Goal: Task Accomplishment & Management: Manage account settings

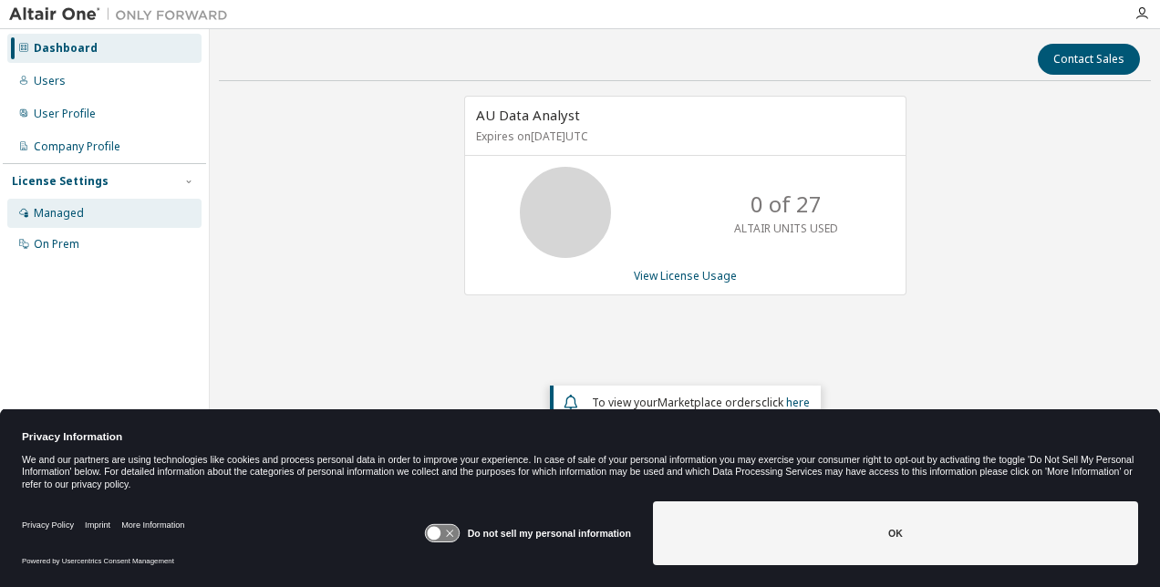
click at [68, 210] on div "Managed" at bounding box center [59, 213] width 50 height 15
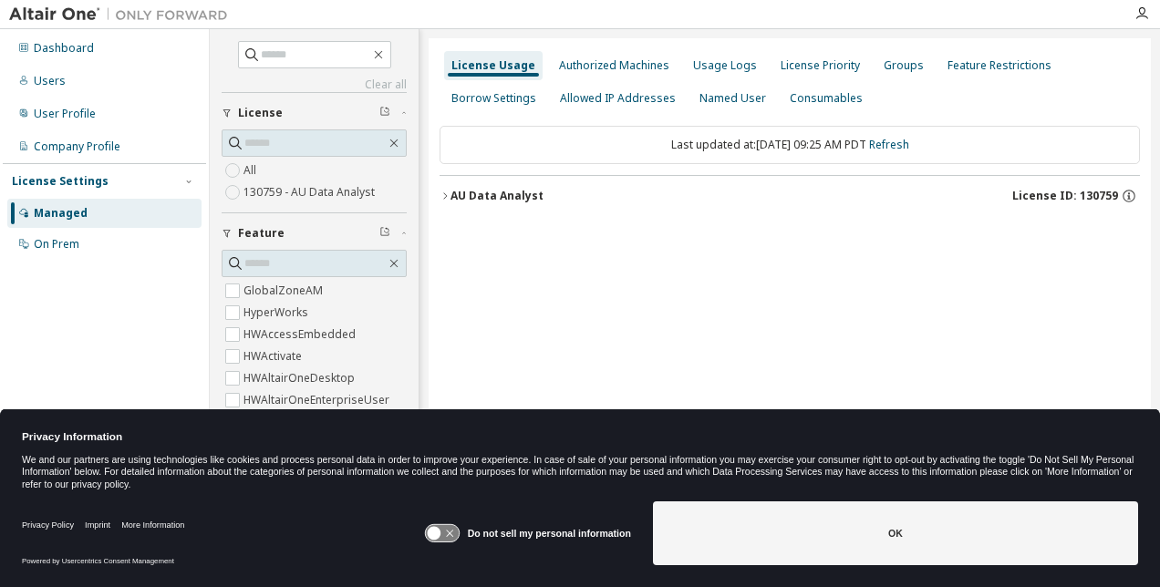
click at [459, 535] on icon at bounding box center [442, 533] width 34 height 17
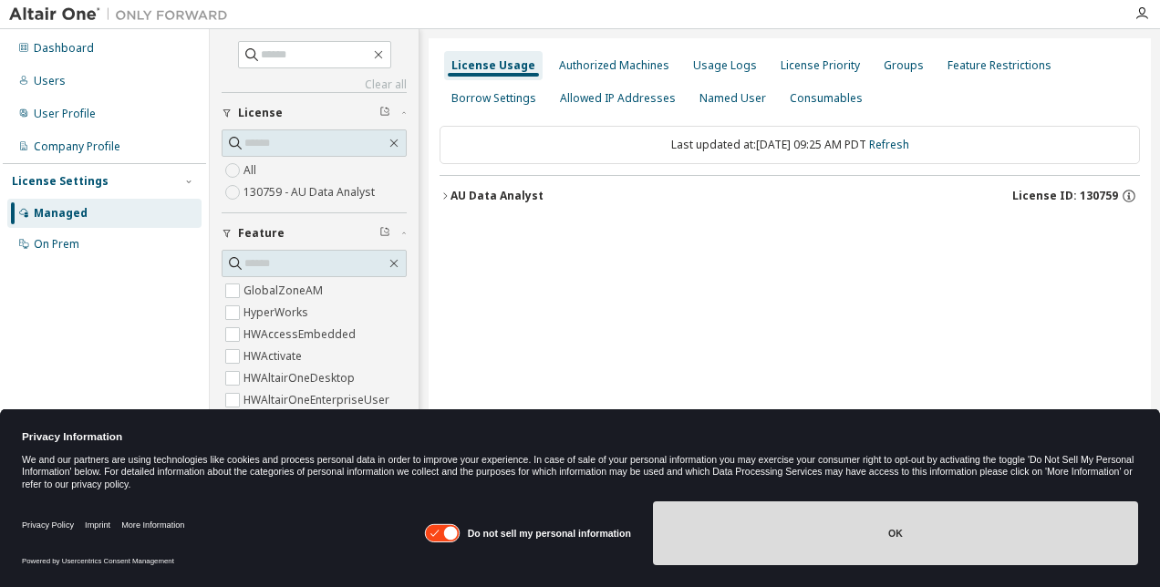
click at [748, 515] on button "OK" at bounding box center [895, 534] width 485 height 64
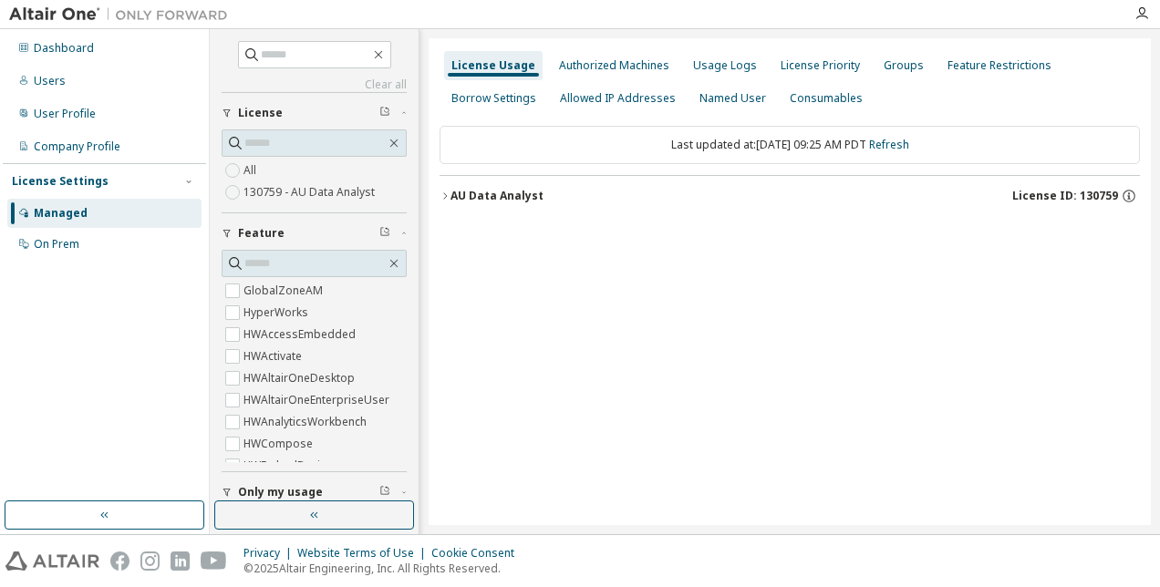
click at [442, 193] on icon "button" at bounding box center [445, 196] width 11 height 11
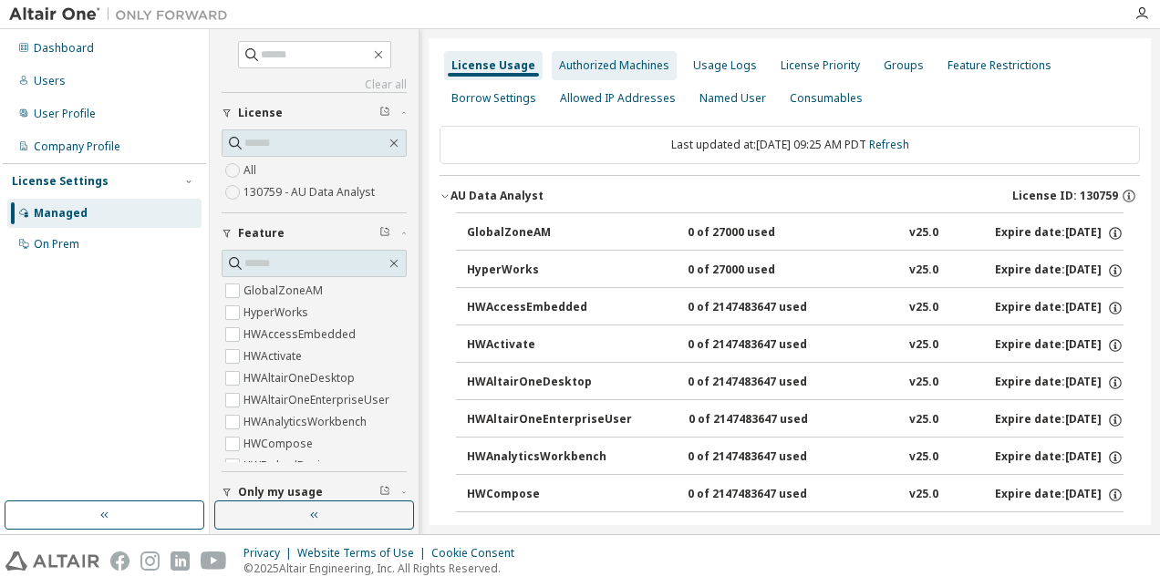
click at [597, 58] on div "Authorized Machines" at bounding box center [614, 65] width 110 height 15
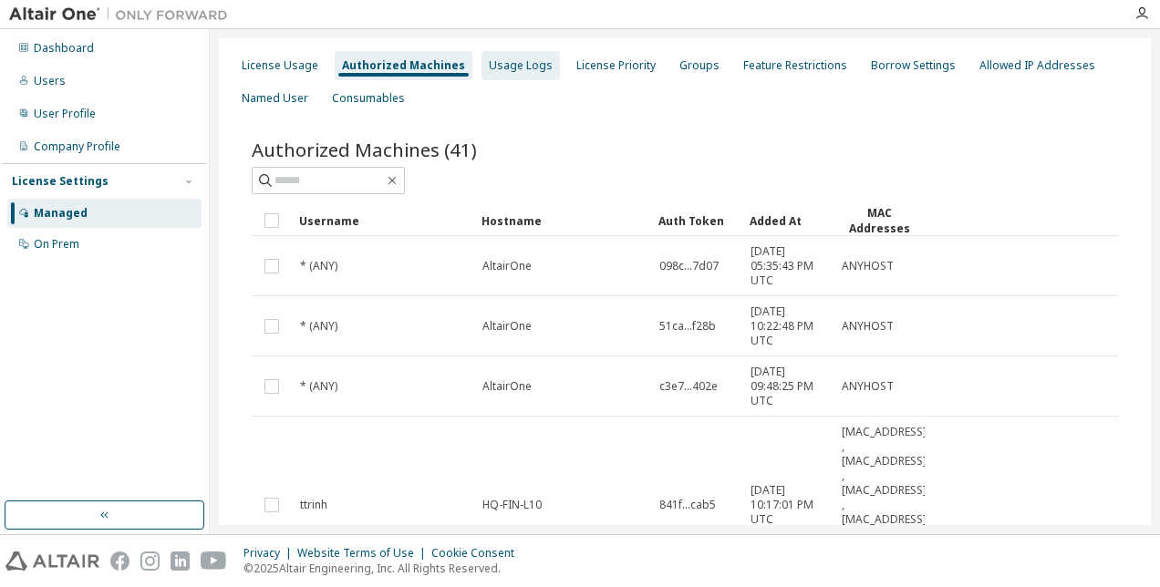
click at [502, 60] on div "Usage Logs" at bounding box center [521, 65] width 64 height 15
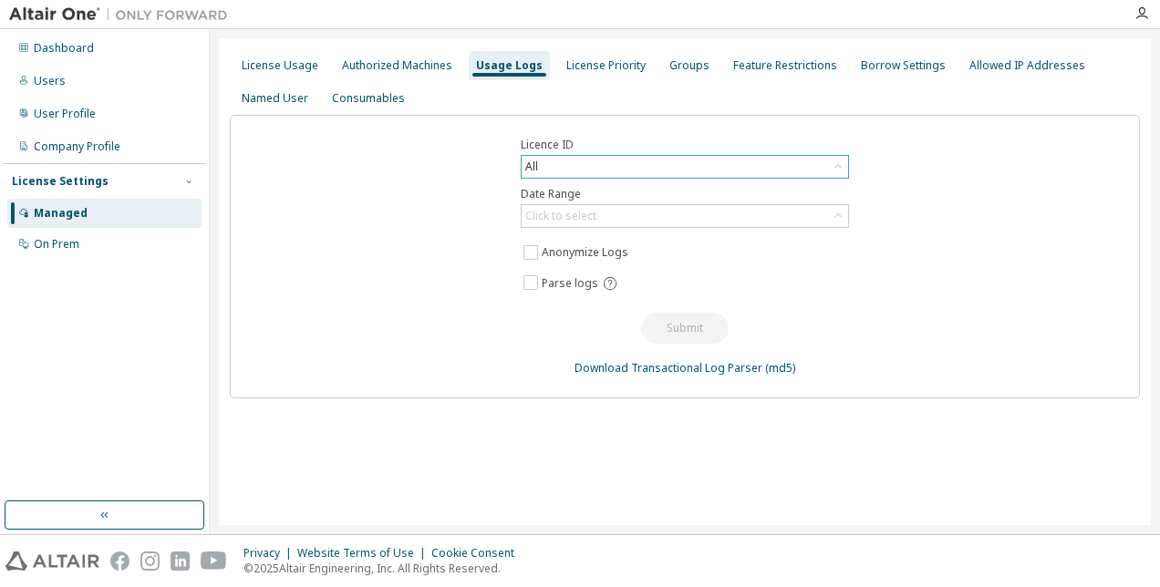
click at [840, 165] on icon at bounding box center [838, 166] width 7 height 5
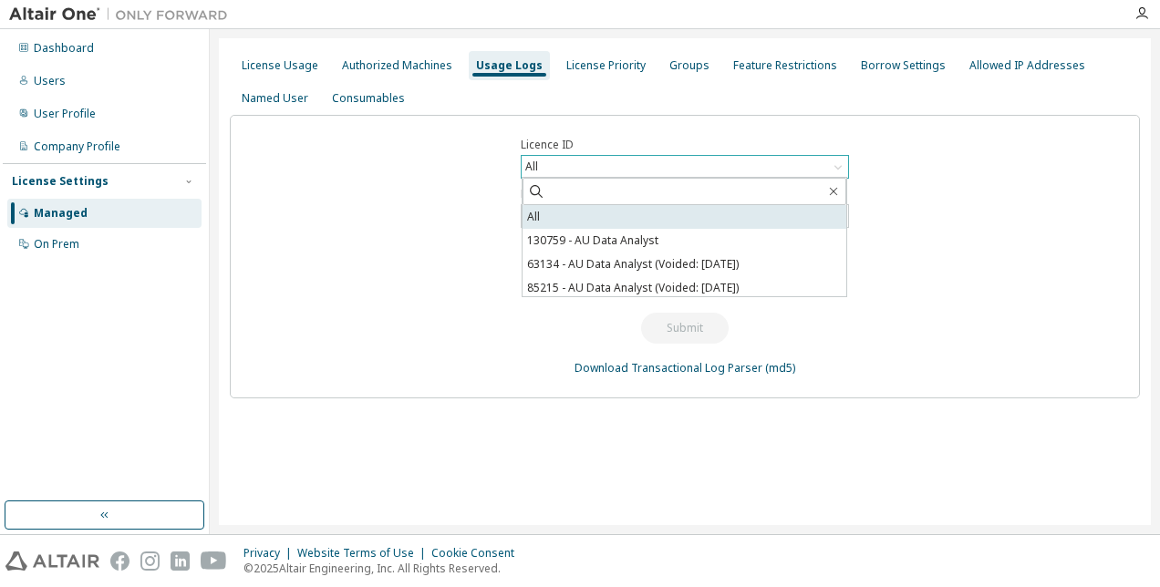
click at [802, 218] on li "All" at bounding box center [685, 217] width 324 height 24
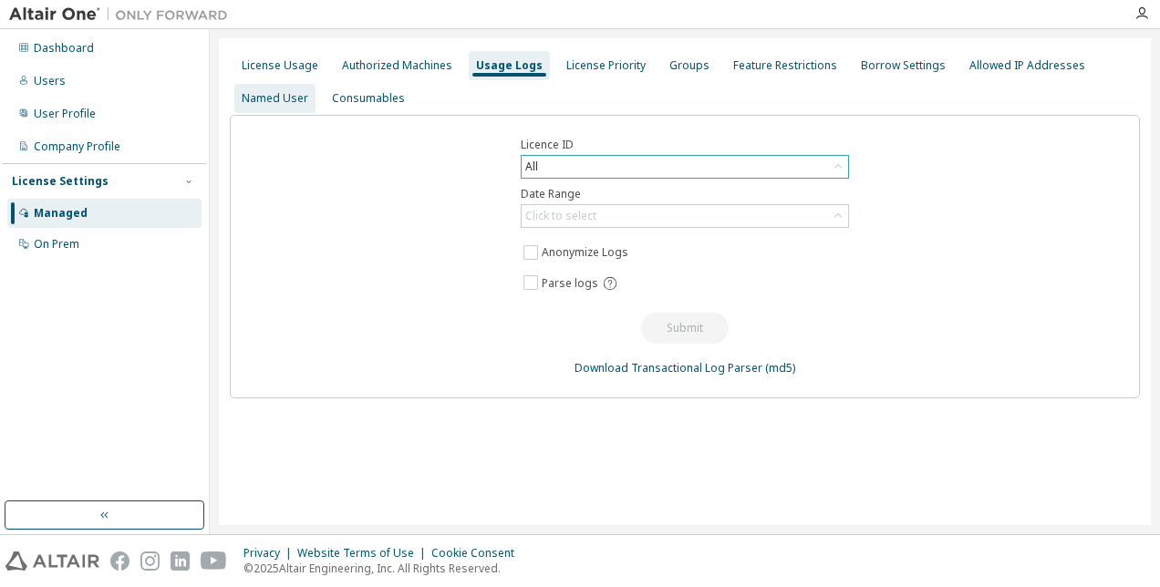
click at [277, 100] on div "Named User" at bounding box center [275, 98] width 67 height 15
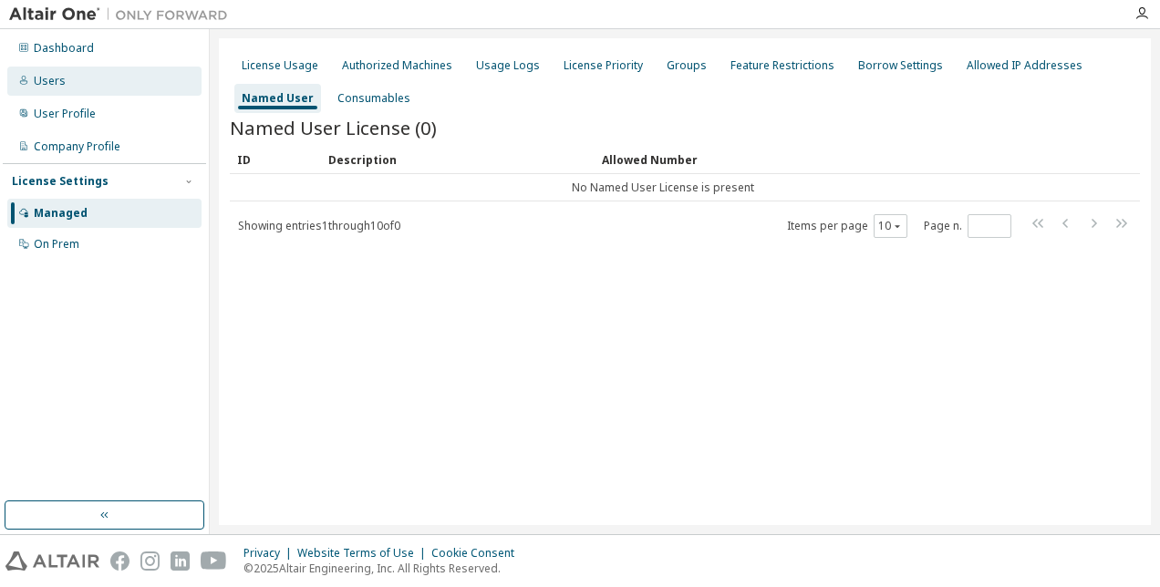
click at [47, 75] on div "Users" at bounding box center [50, 81] width 32 height 15
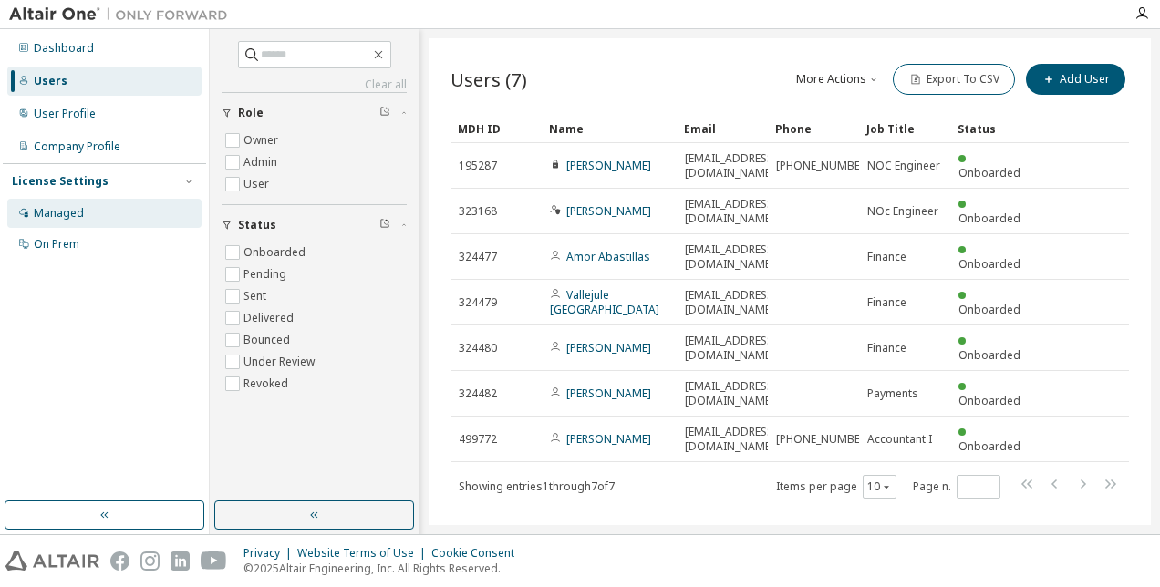
click at [52, 209] on div "Managed" at bounding box center [59, 213] width 50 height 15
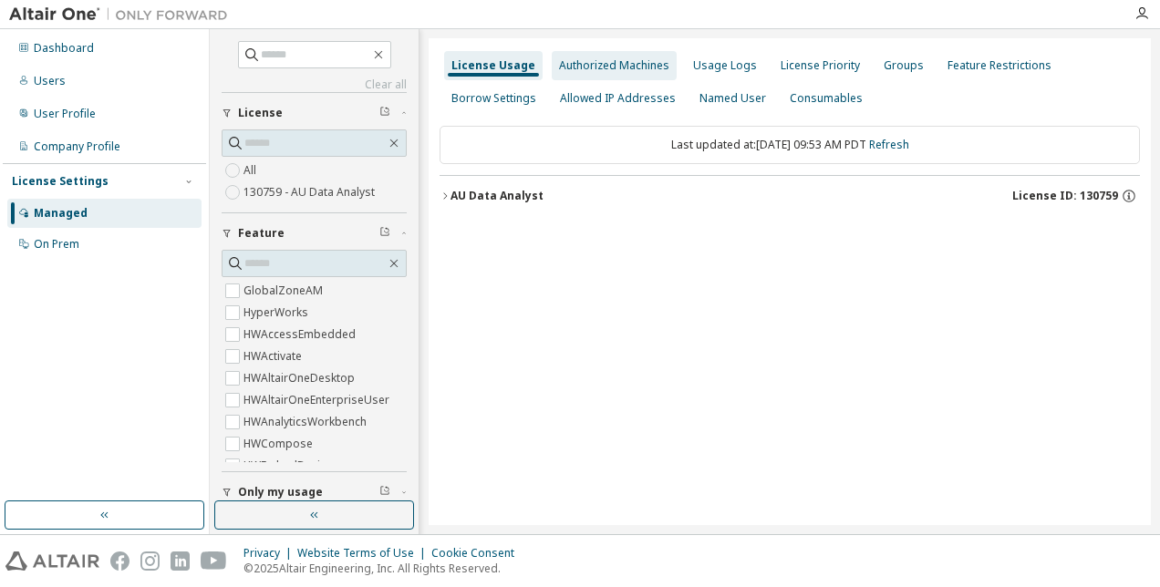
click at [628, 68] on div "Authorized Machines" at bounding box center [614, 65] width 110 height 15
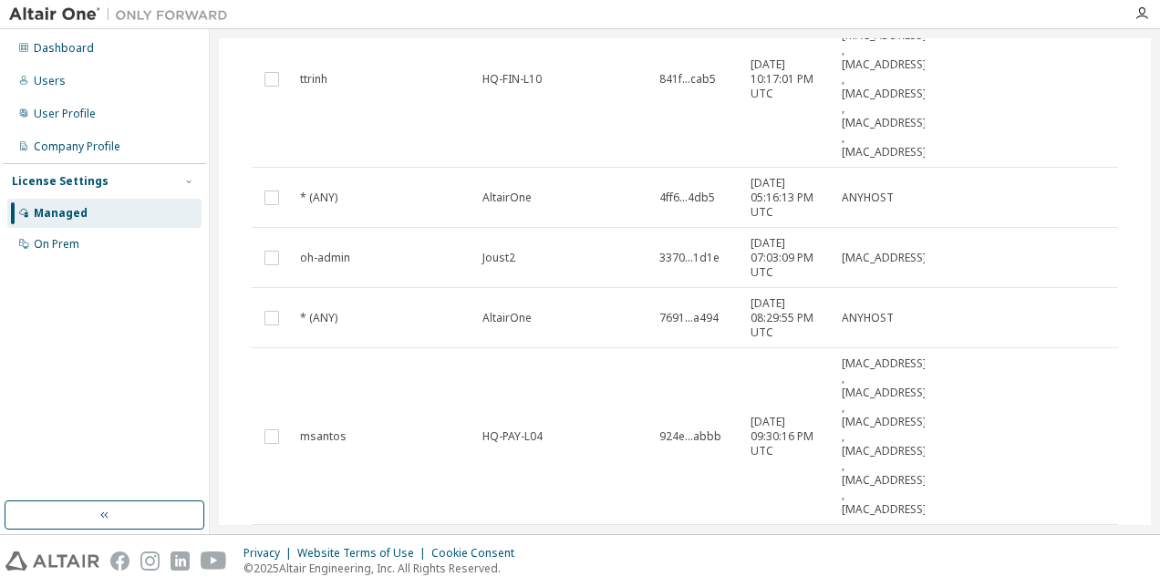
scroll to position [639, 0]
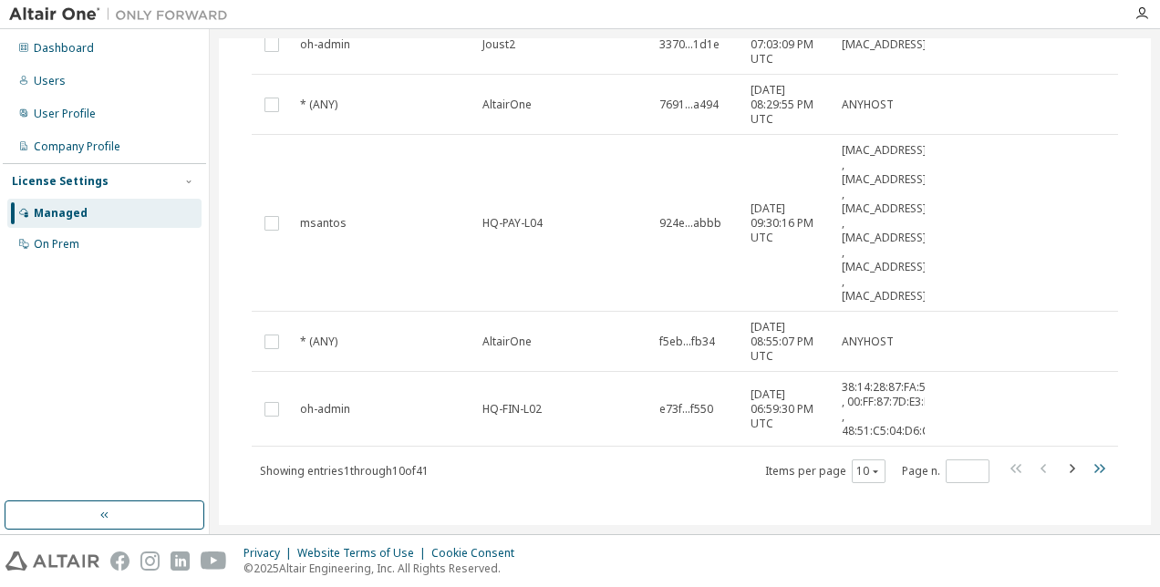
click at [1095, 464] on icon "button" at bounding box center [1100, 468] width 11 height 9
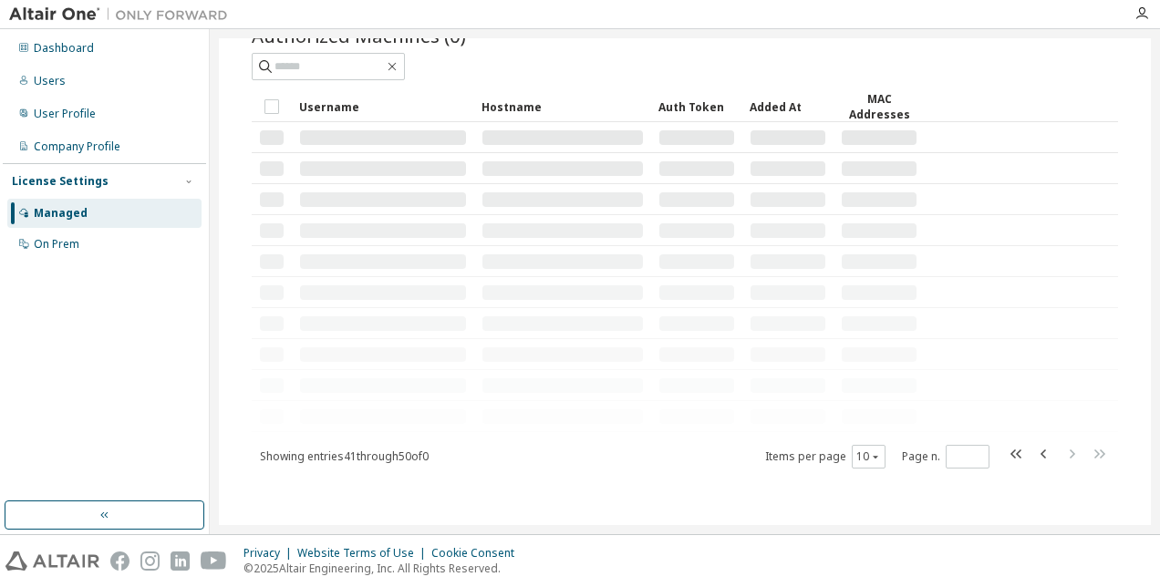
scroll to position [0, 0]
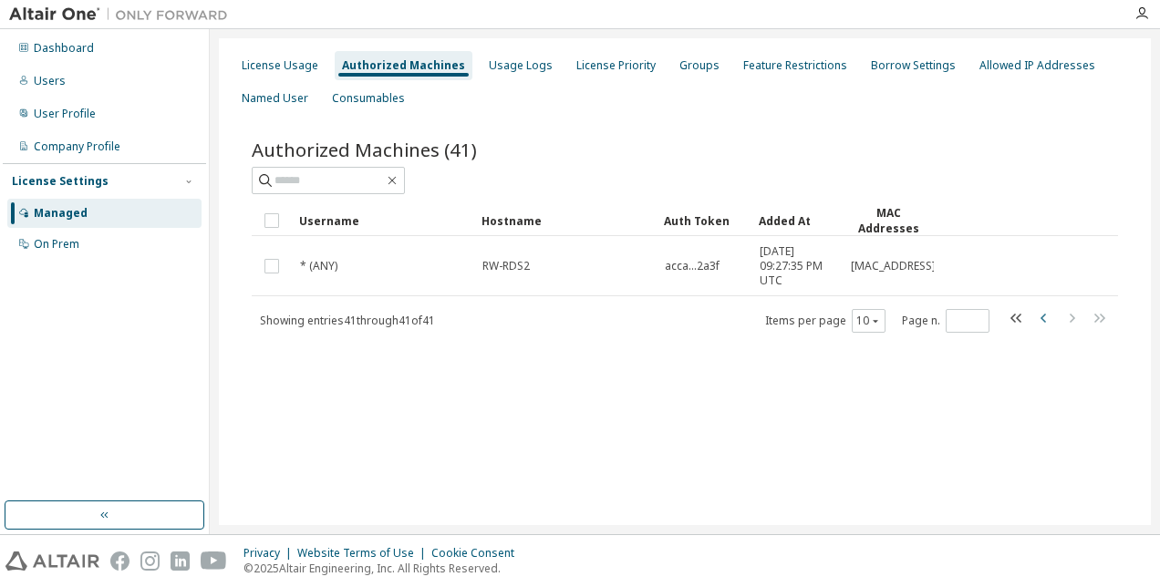
click at [1045, 316] on icon "button" at bounding box center [1045, 318] width 22 height 22
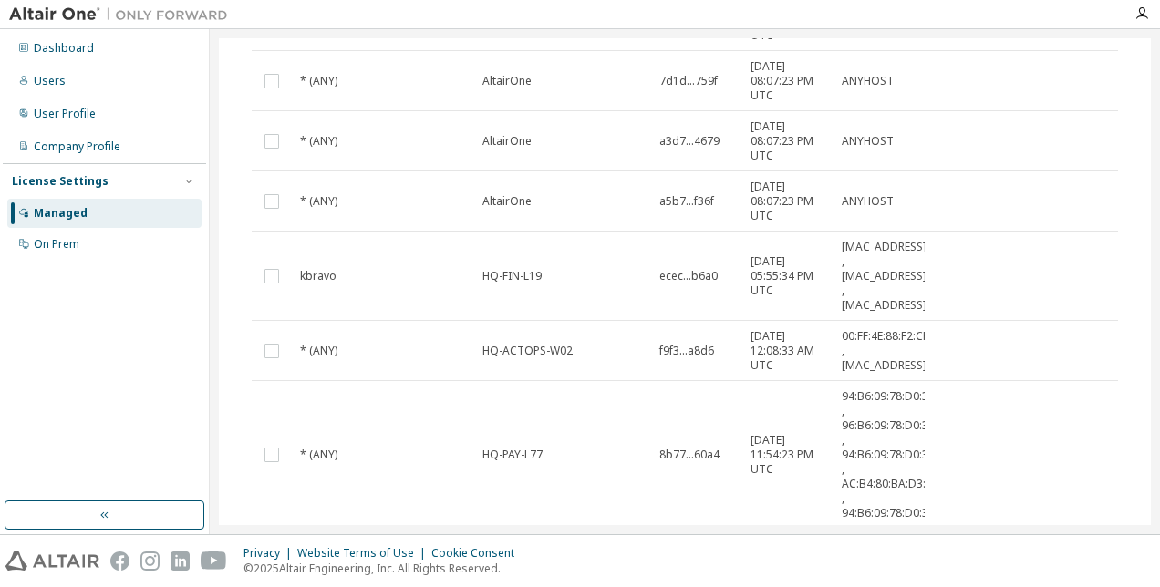
scroll to position [523, 0]
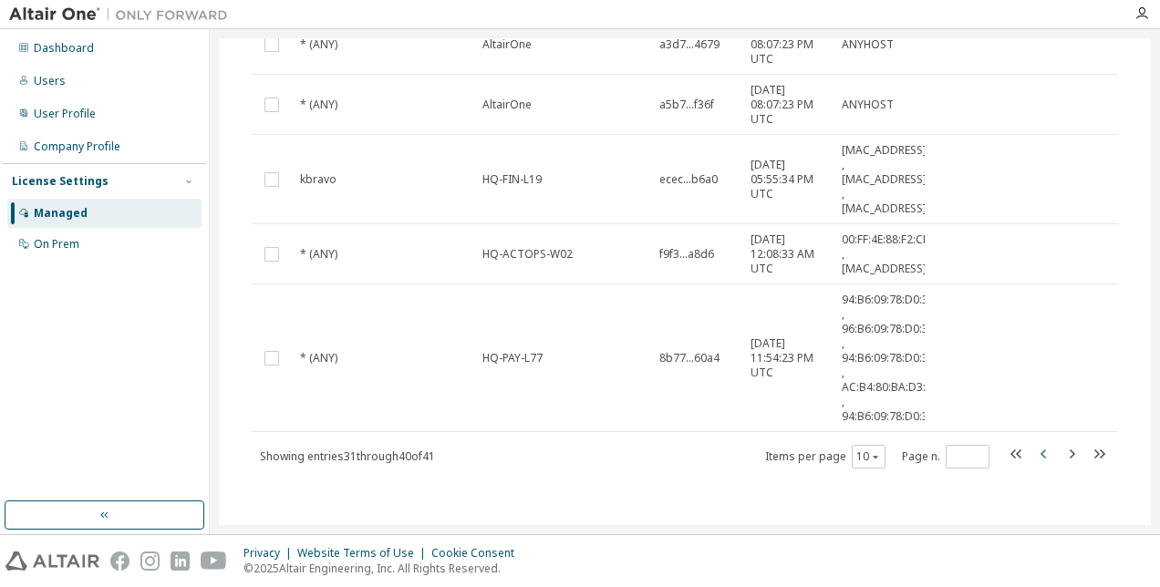
click at [1035, 450] on icon "button" at bounding box center [1045, 454] width 22 height 22
type input "*"
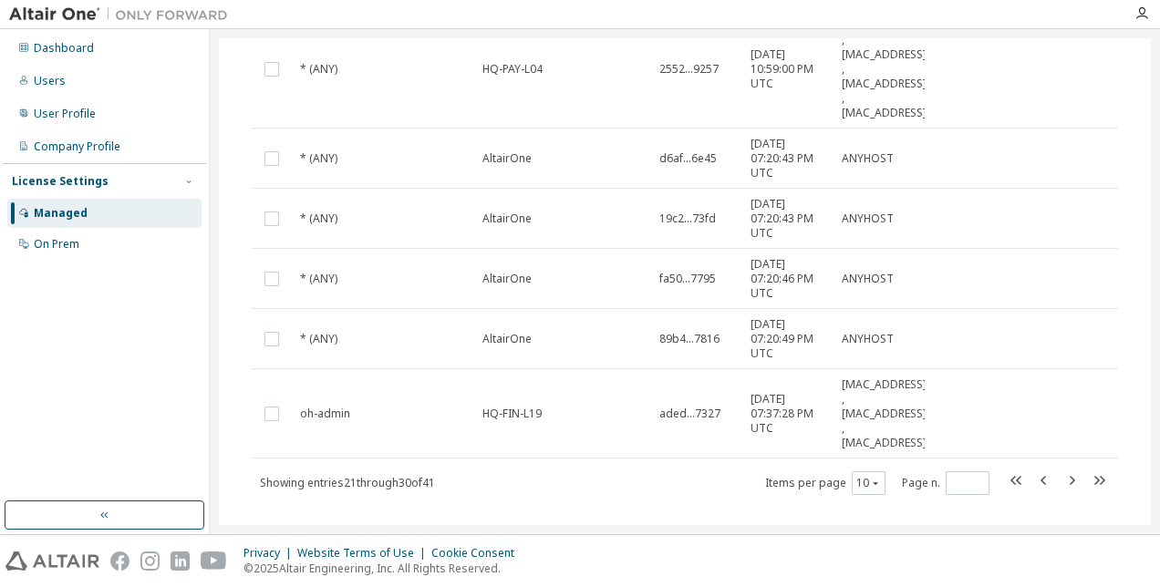
scroll to position [669, 0]
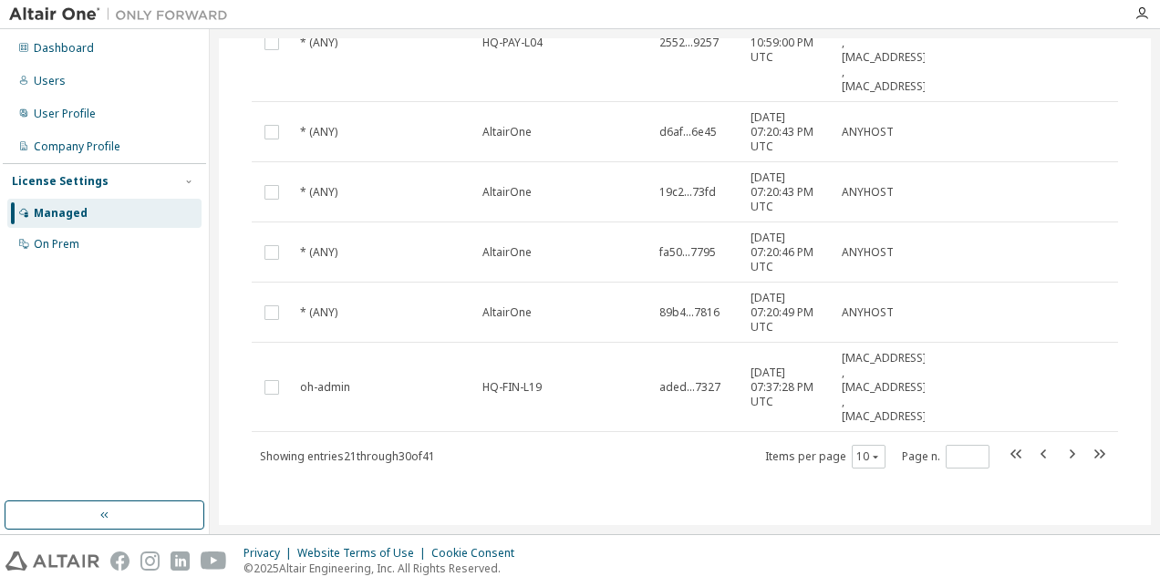
click at [539, 453] on div "Showing entries 21 through 30 of 41 Items per page 10 Page n. *" at bounding box center [685, 456] width 867 height 26
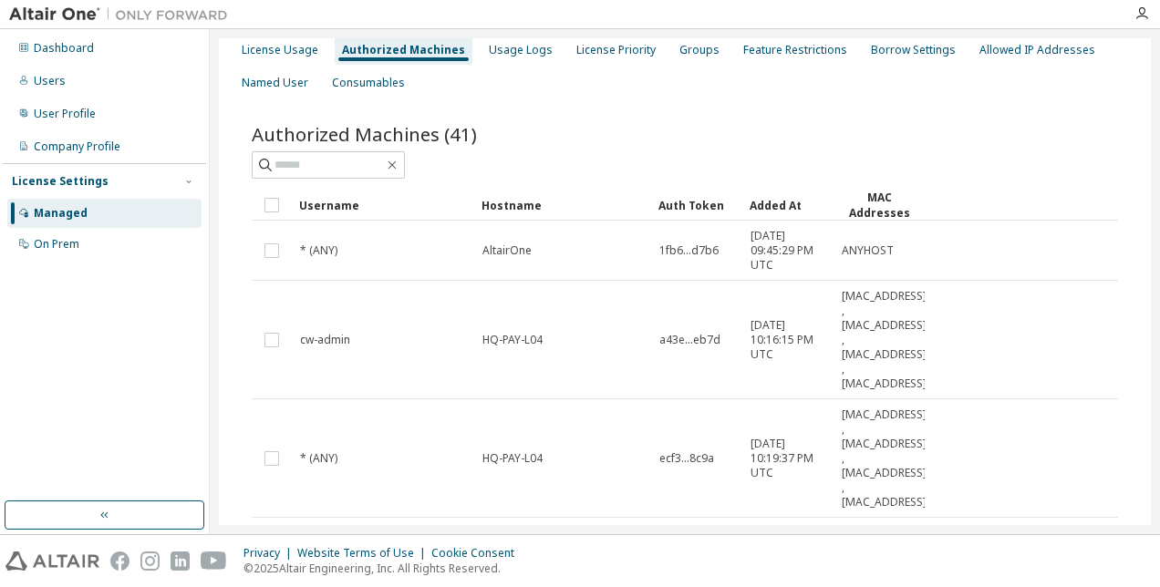
scroll to position [0, 0]
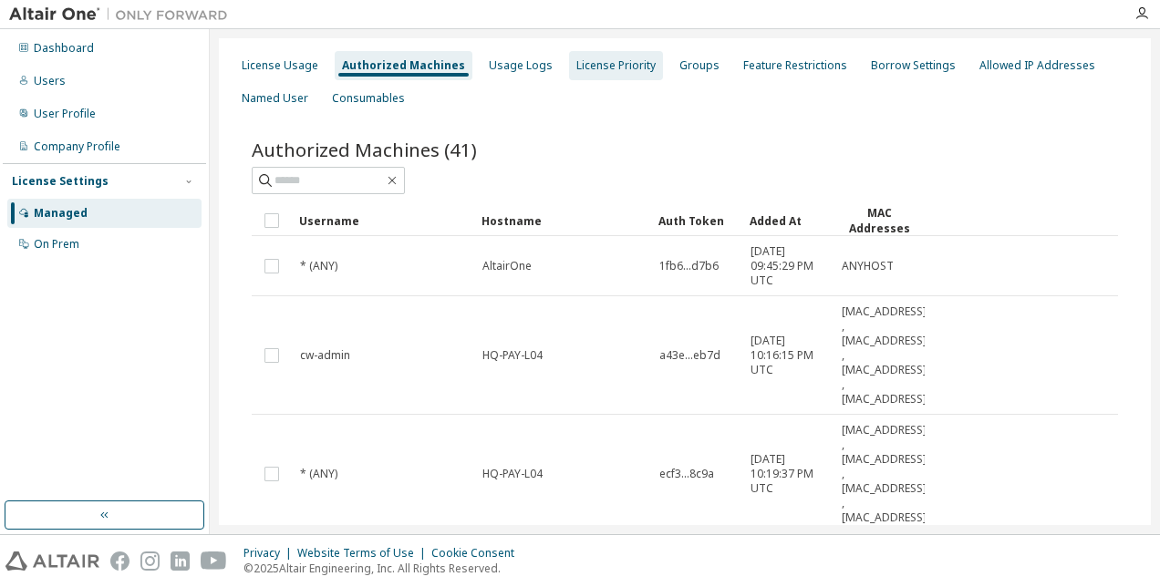
click at [593, 68] on div "License Priority" at bounding box center [616, 65] width 79 height 15
